Goal: Information Seeking & Learning: Find specific fact

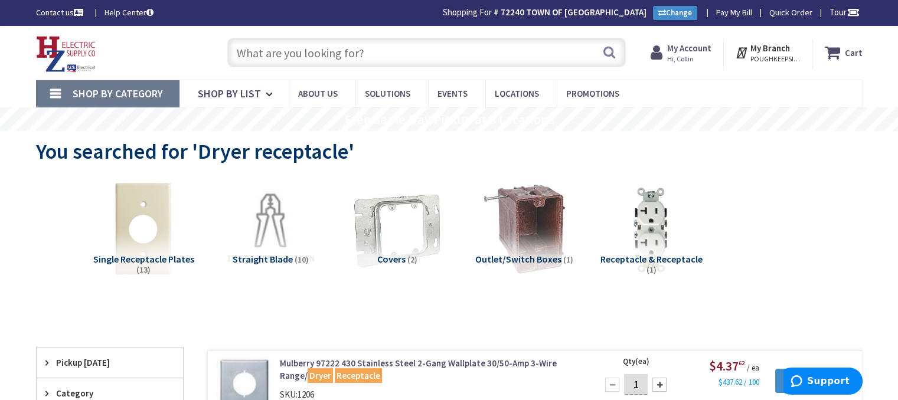
click at [318, 54] on input "text" at bounding box center [426, 53] width 399 height 30
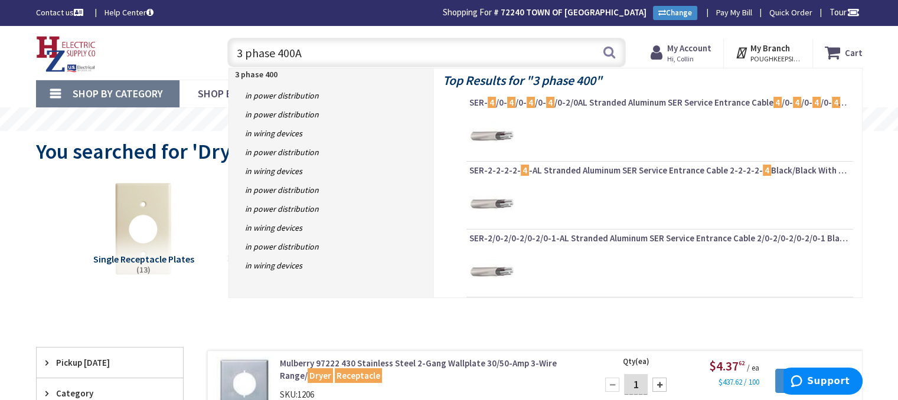
type input "3 phase 400A"
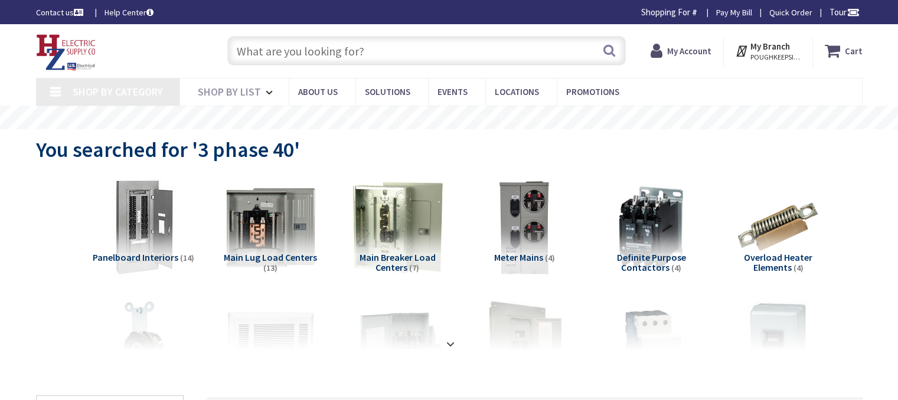
type input "[PERSON_NAME] Corners Rd, [GEOGRAPHIC_DATA], [GEOGRAPHIC_DATA]"
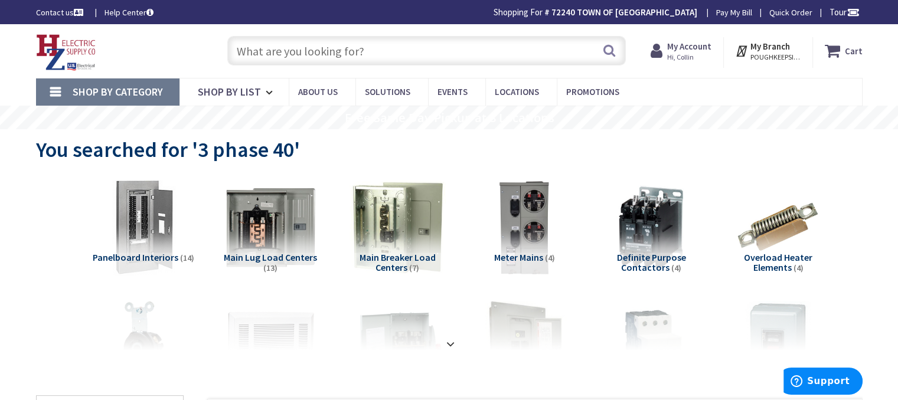
click at [365, 51] on input "text" at bounding box center [426, 51] width 399 height 30
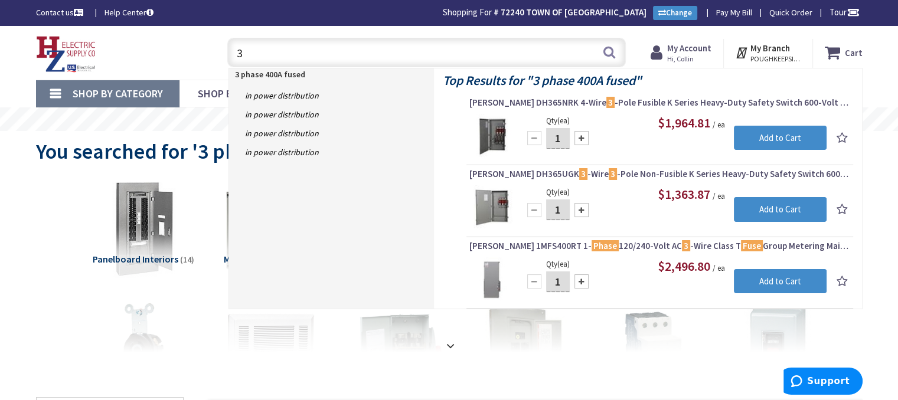
type input "3"
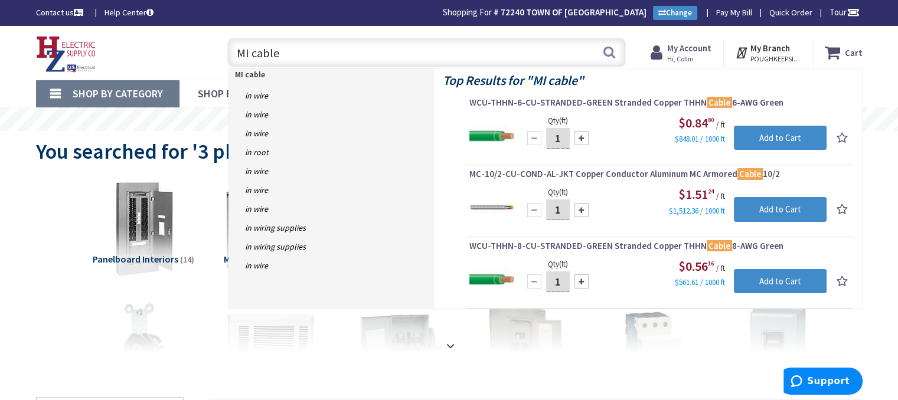
type input "MI cable"
